Goal: Navigation & Orientation: Find specific page/section

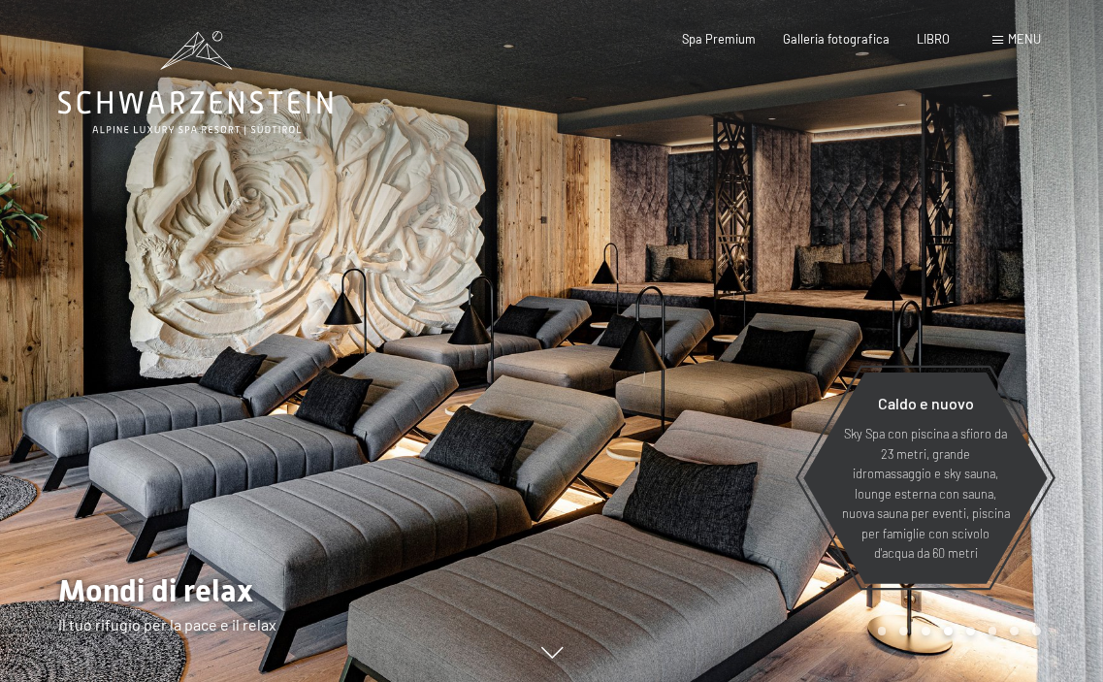
click at [788, 315] on div at bounding box center [828, 341] width 552 height 682
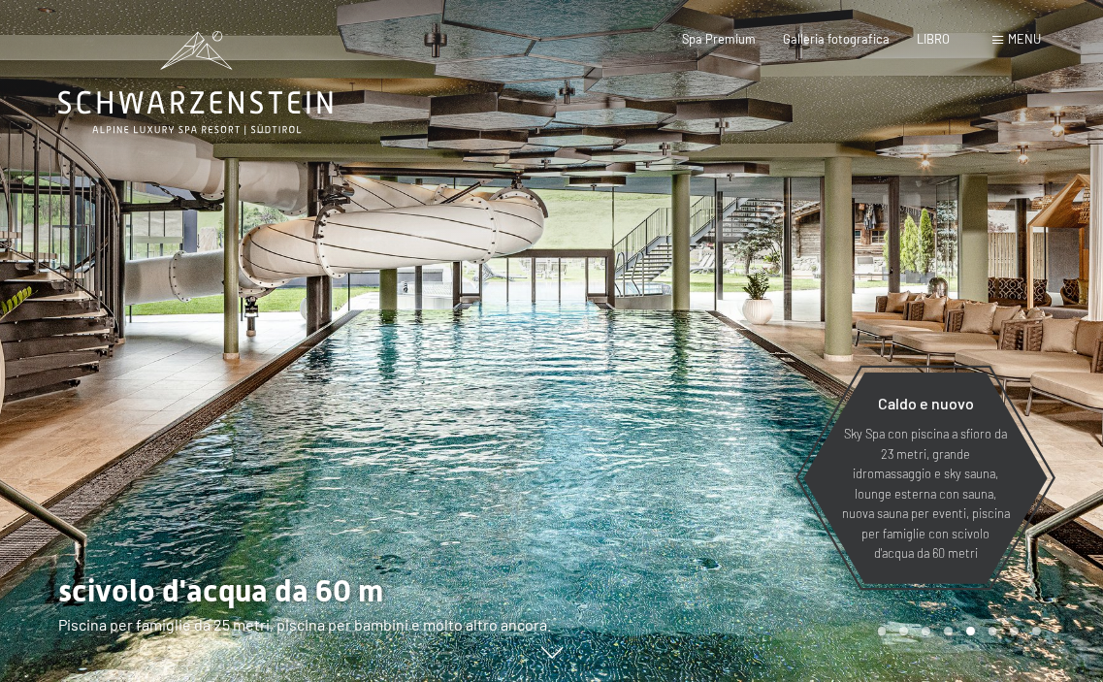
click at [126, 290] on div at bounding box center [276, 341] width 552 height 682
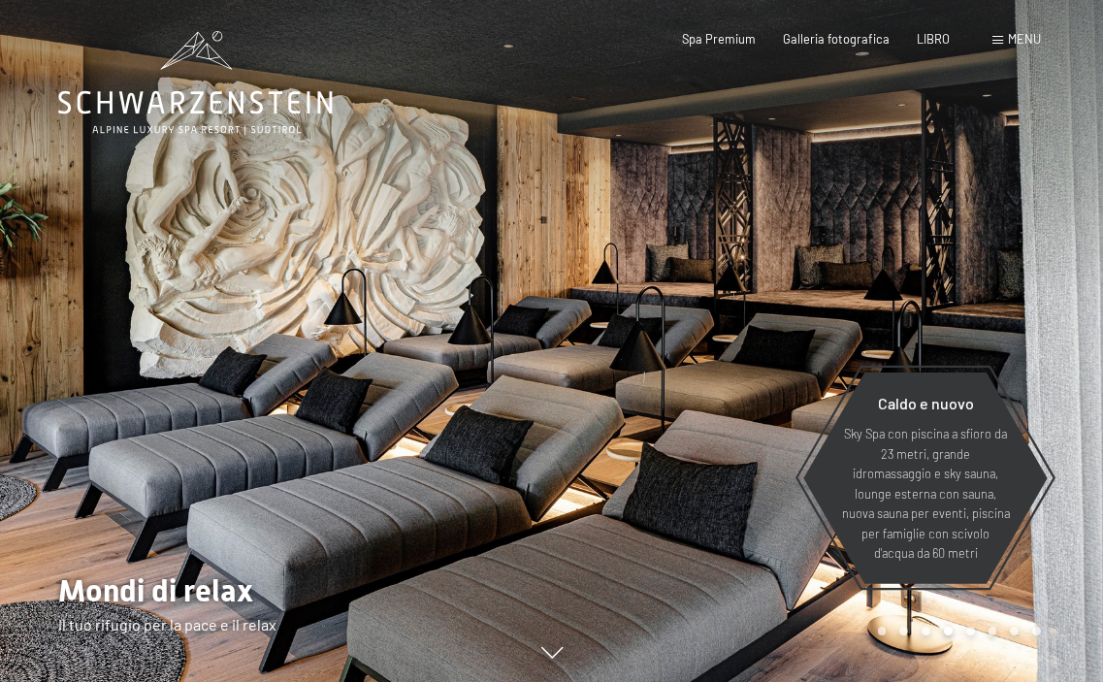
click at [128, 287] on div at bounding box center [276, 341] width 552 height 682
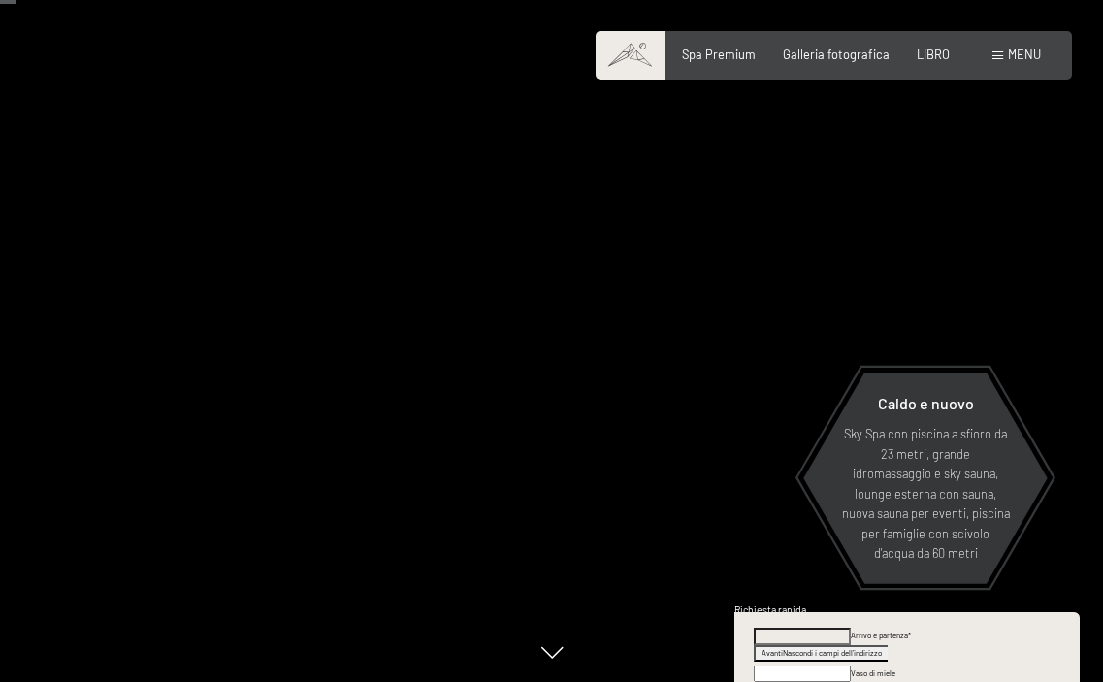
click at [959, 225] on div at bounding box center [828, 341] width 552 height 682
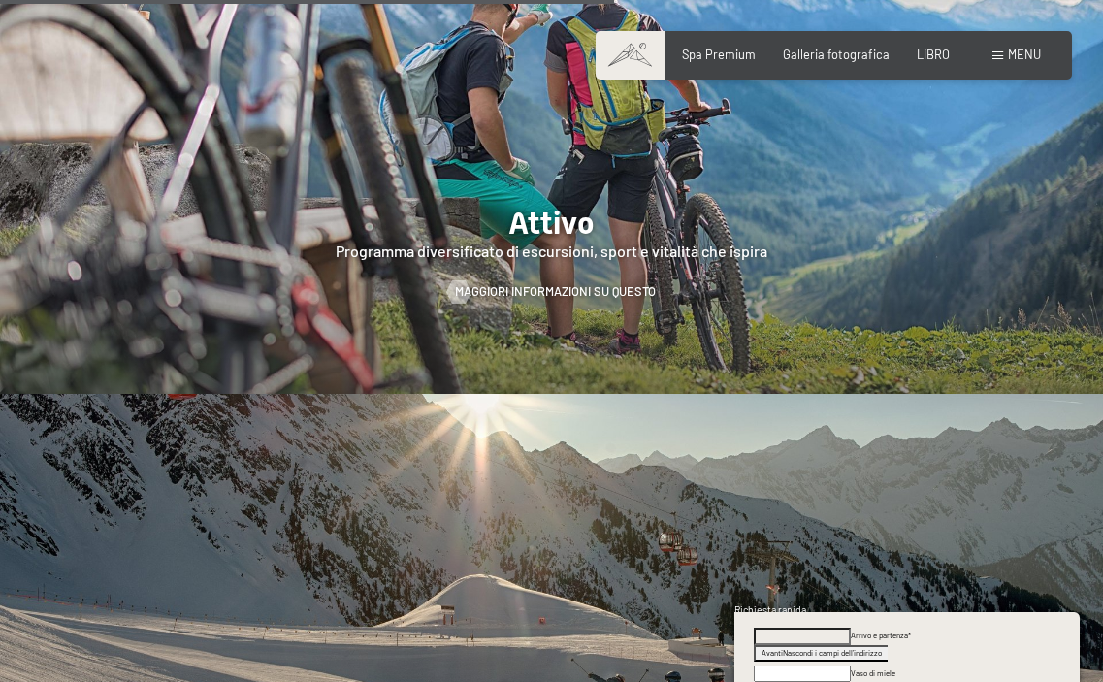
scroll to position [3588, 0]
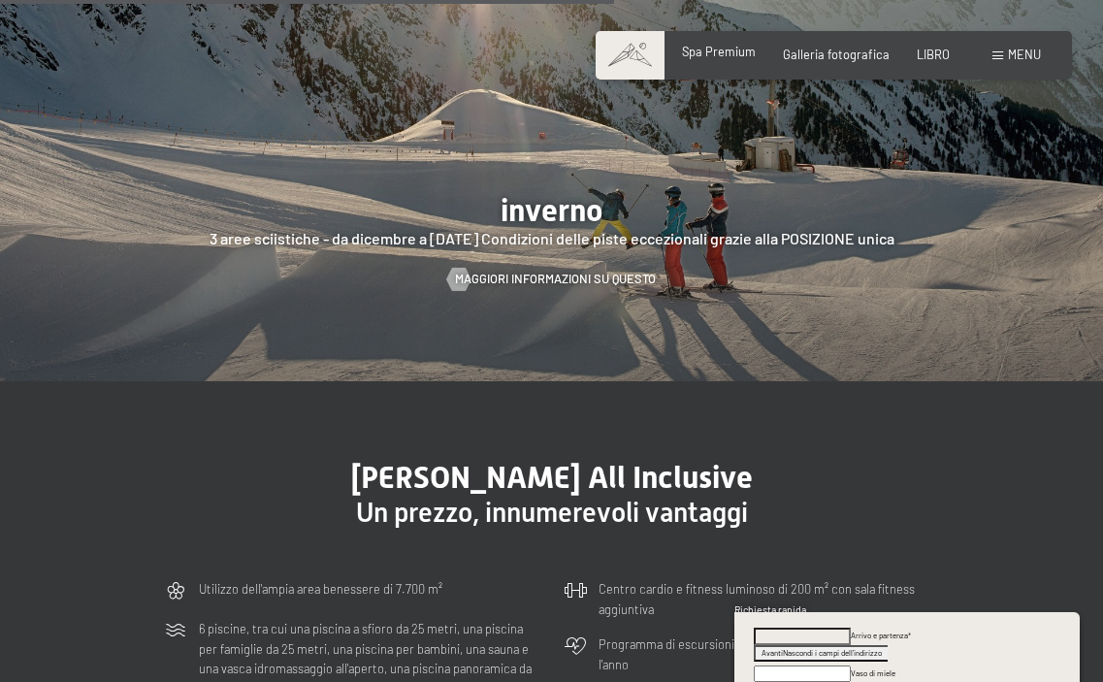
click at [722, 47] on font "Spa Premium" at bounding box center [719, 52] width 74 height 16
